Goal: Find specific page/section: Find specific page/section

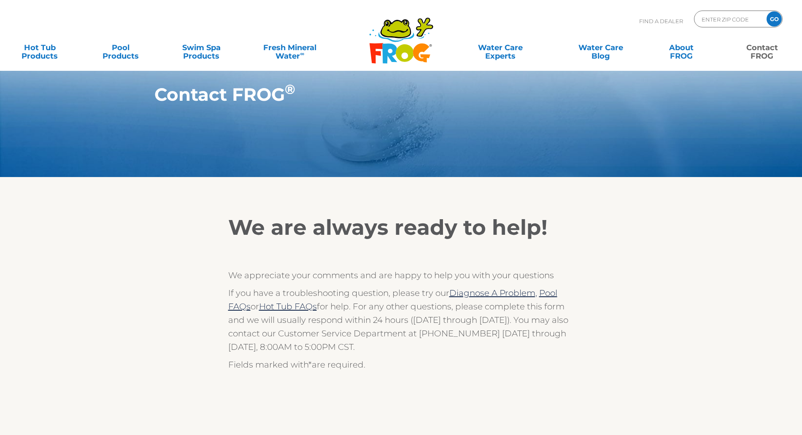
click at [402, 44] on icon ".st130{clip-path:url(#SVGID_2_);fill-rule:evenodd;clip-rule:evenodd;fill:#C3CC0…" at bounding box center [401, 40] width 65 height 47
click at [777, 17] on input "GO" at bounding box center [773, 18] width 15 height 15
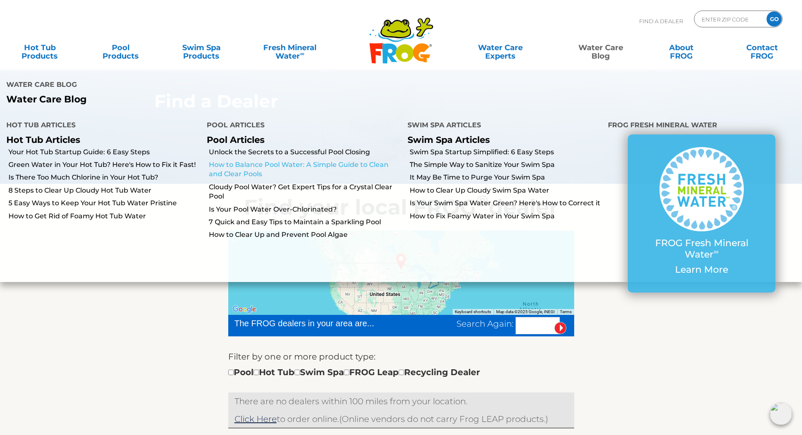
click at [315, 160] on link "How to Balance Pool Water: A Simple Guide to Clean and Clear Pools" at bounding box center [305, 169] width 192 height 19
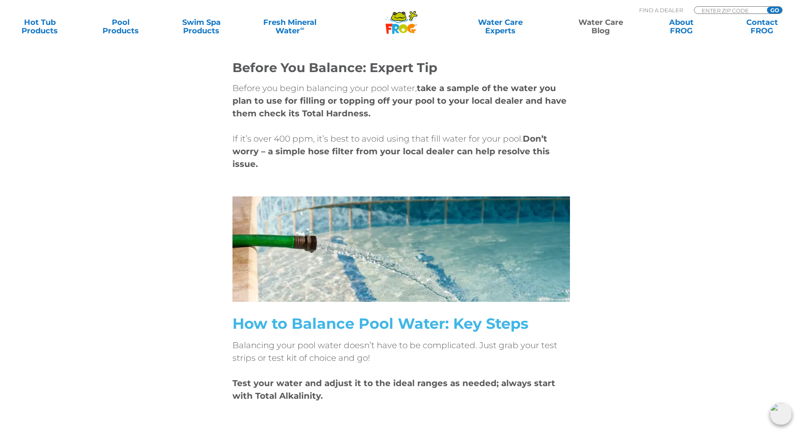
scroll to position [2373, 0]
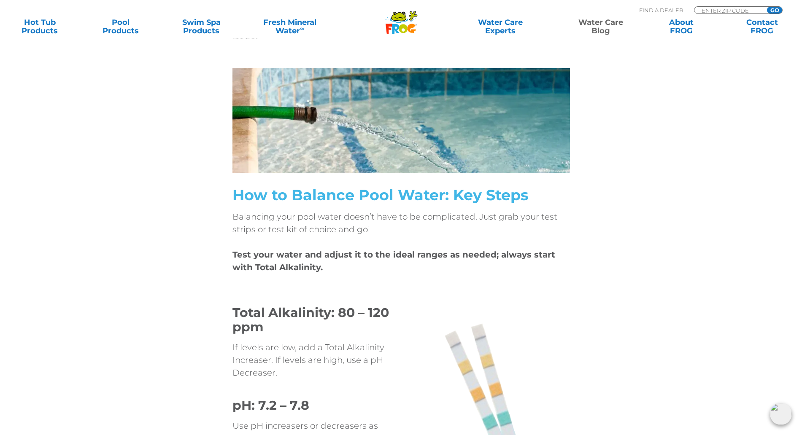
click at [778, 8] on input "GO" at bounding box center [774, 10] width 15 height 7
type input "ENTER ZIP CODE"
click at [776, 10] on input "GO" at bounding box center [774, 10] width 15 height 7
type input "ENTER ZIP CODE"
click at [389, 22] on icon ".st130{clip-path:url(#SVGID_2_);fill-rule:evenodd;clip-rule:evenodd;fill:#C3CC0…" at bounding box center [401, 23] width 32 height 24
